Goal: Check status: Check status

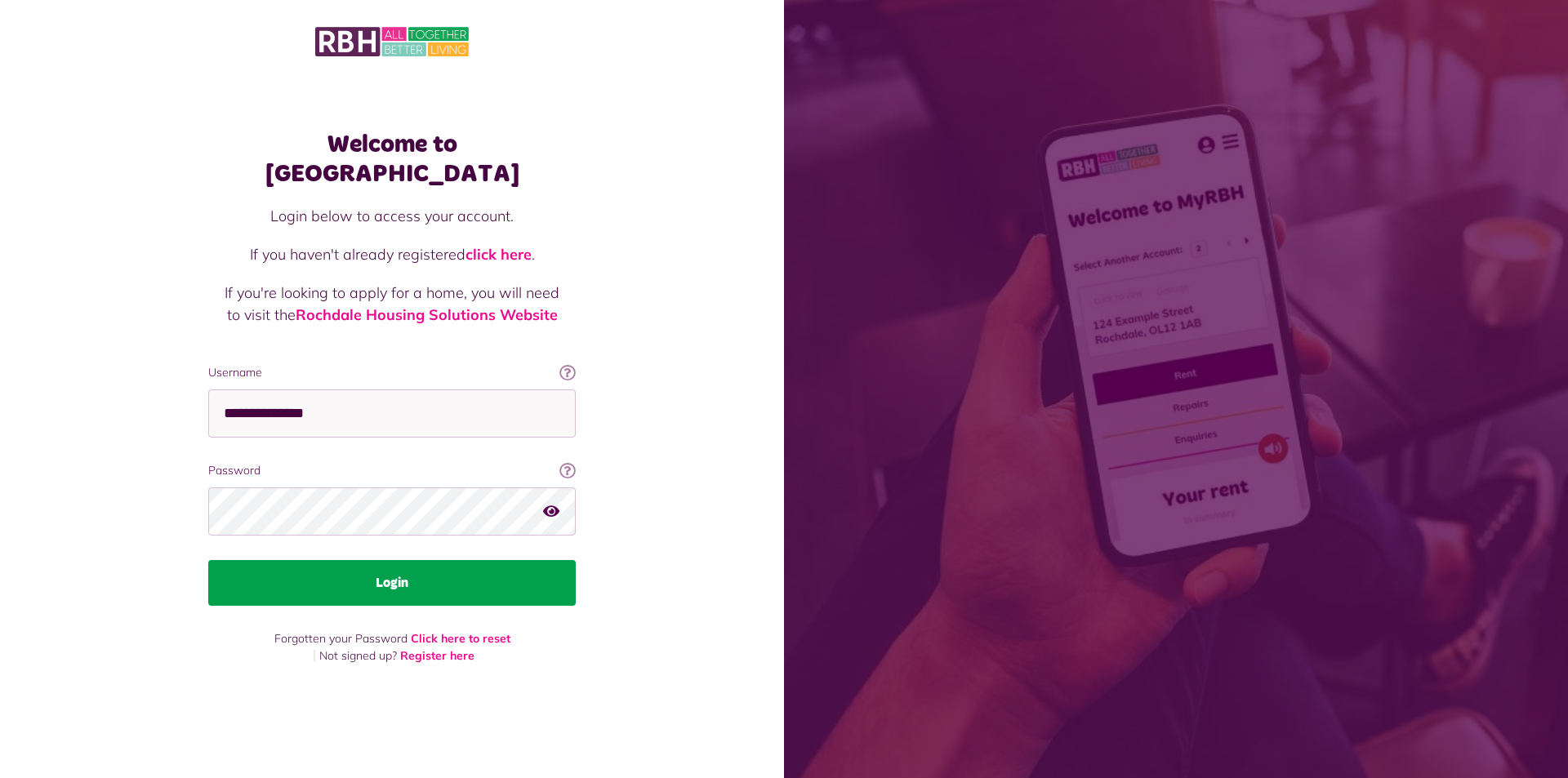
click at [518, 566] on button "Login" at bounding box center [392, 583] width 367 height 46
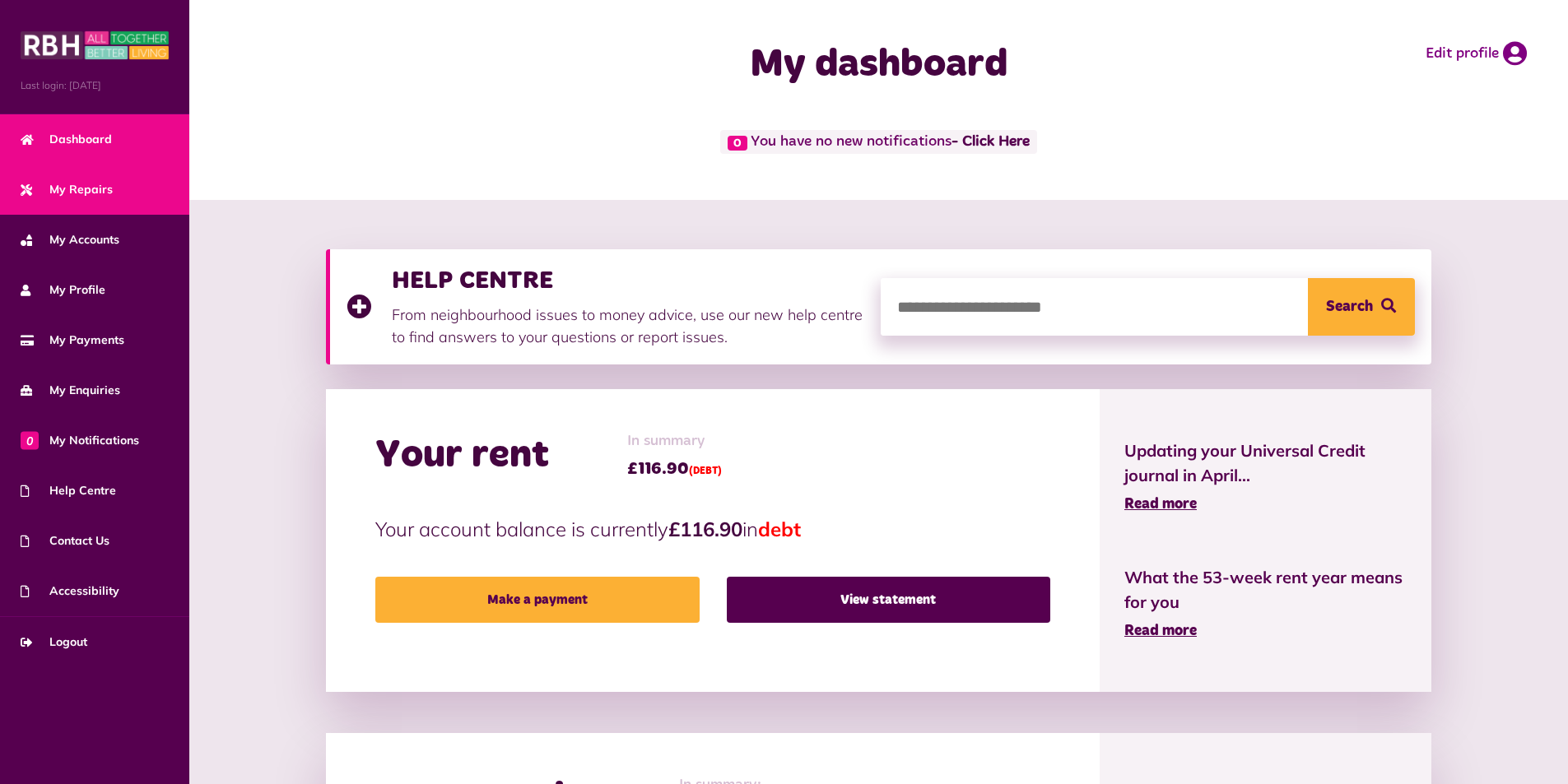
click at [99, 176] on link "My Repairs" at bounding box center [94, 190] width 189 height 50
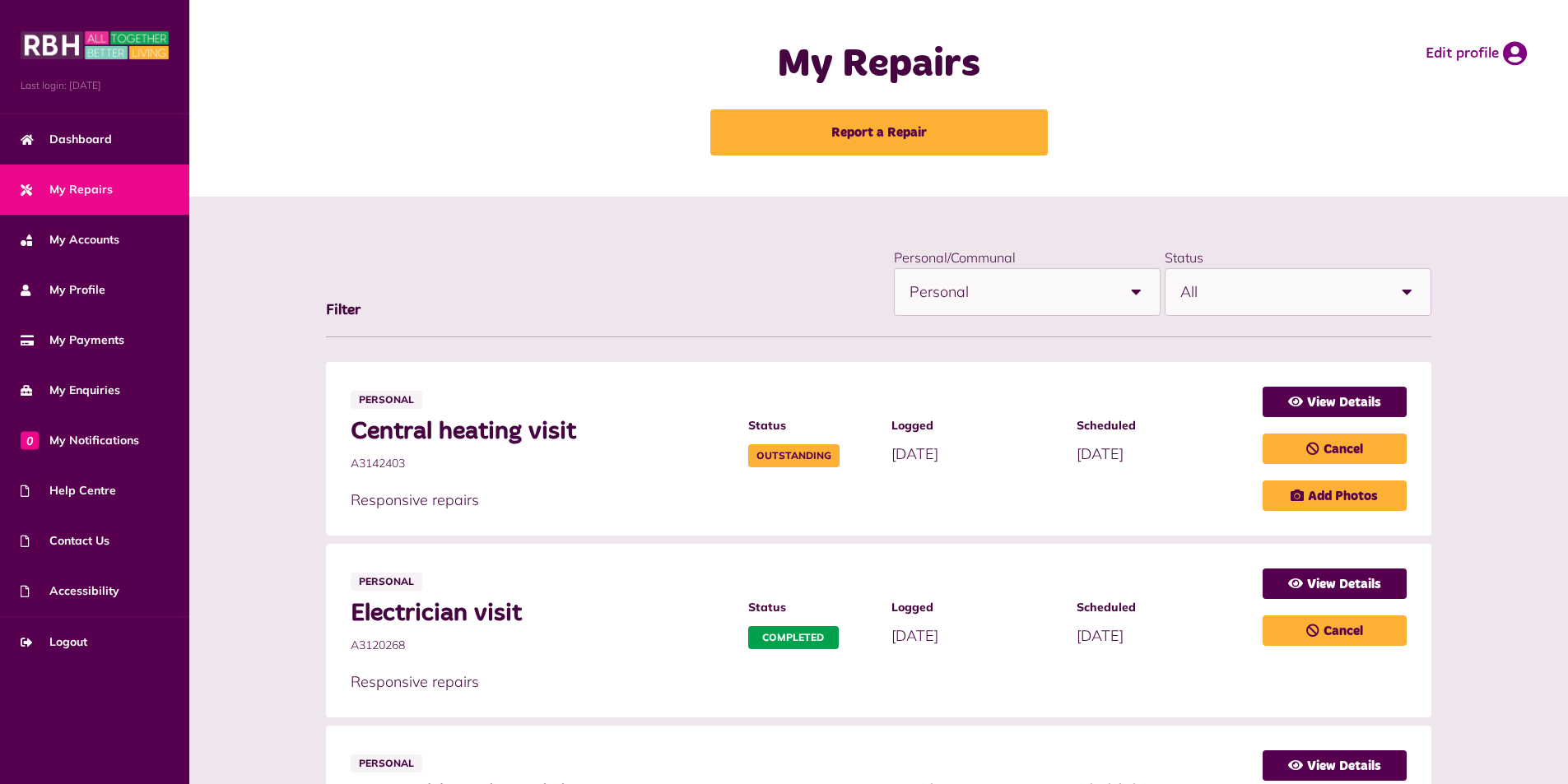
drag, startPoint x: 661, startPoint y: 127, endPoint x: 687, endPoint y: 164, distance: 45.4
drag, startPoint x: 687, startPoint y: 164, endPoint x: 1068, endPoint y: 492, distance: 502.9
click at [1068, 492] on p "Responsive repairs" at bounding box center [798, 500] width 894 height 22
